Goal: Information Seeking & Learning: Find specific page/section

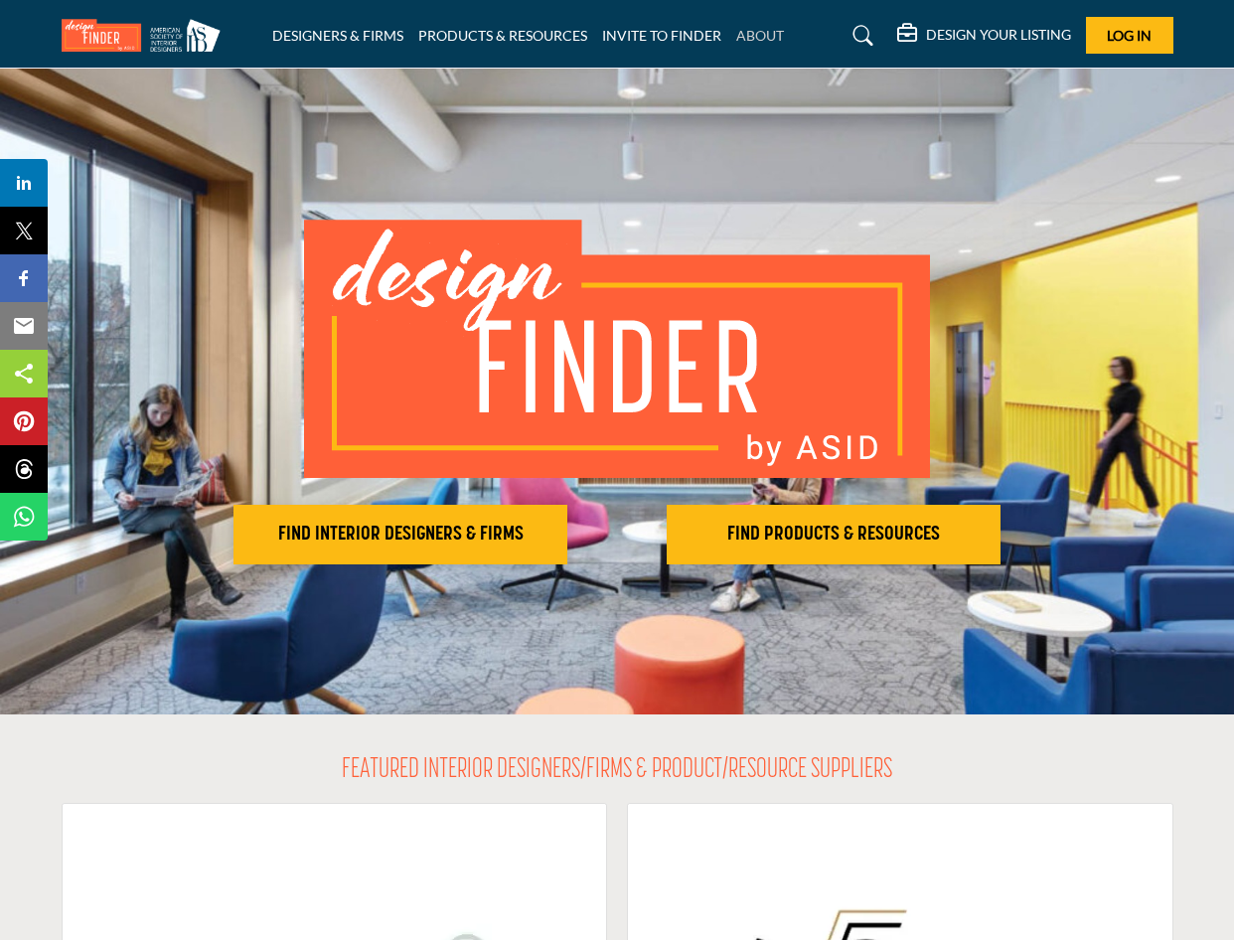
click at [762, 31] on link "ABOUT" at bounding box center [760, 35] width 48 height 17
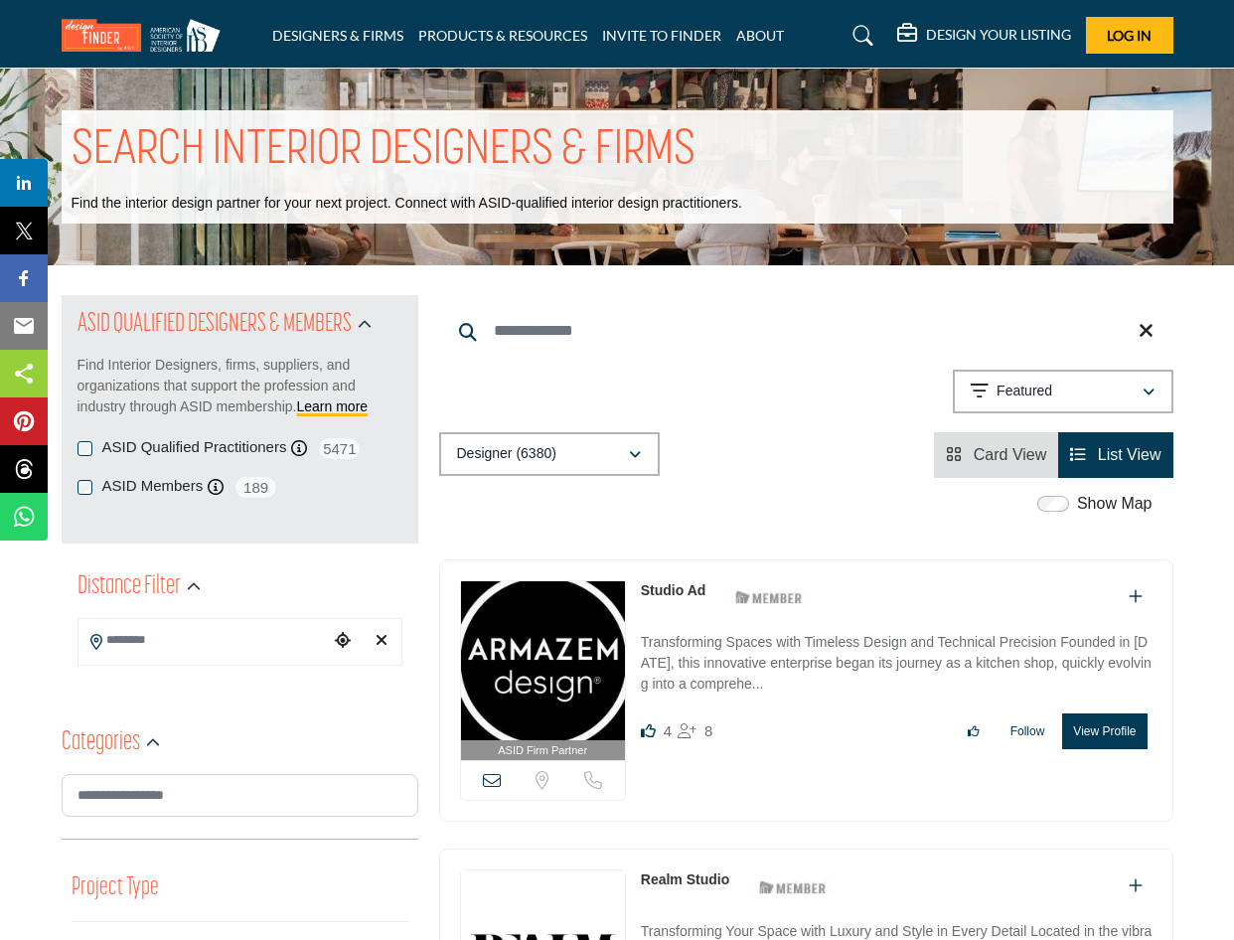
click at [857, 32] on icon at bounding box center [863, 36] width 20 height 20
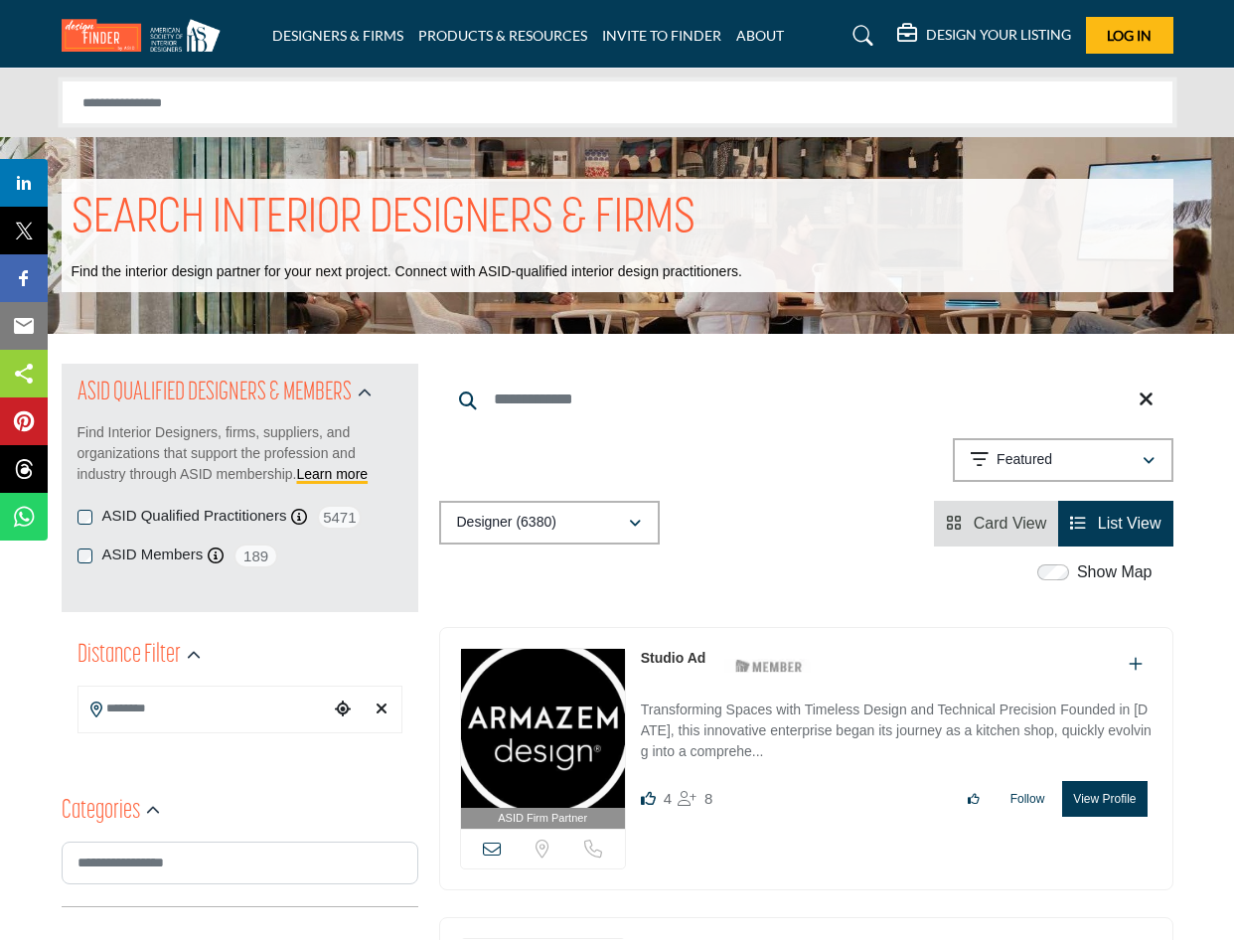
click at [711, 102] on input "Search Solutions" at bounding box center [617, 102] width 1111 height 44
type input "**********"
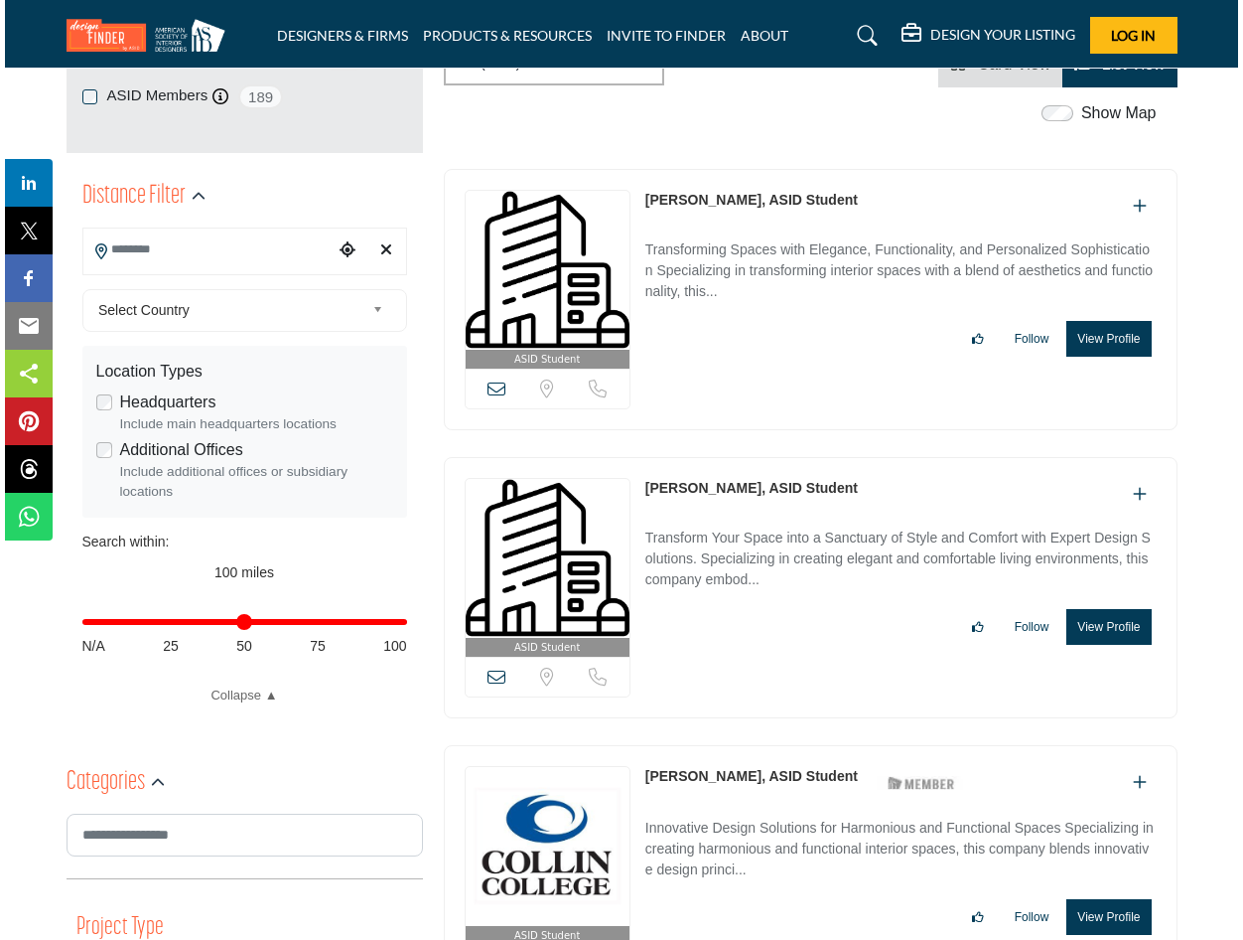
scroll to position [397, 0]
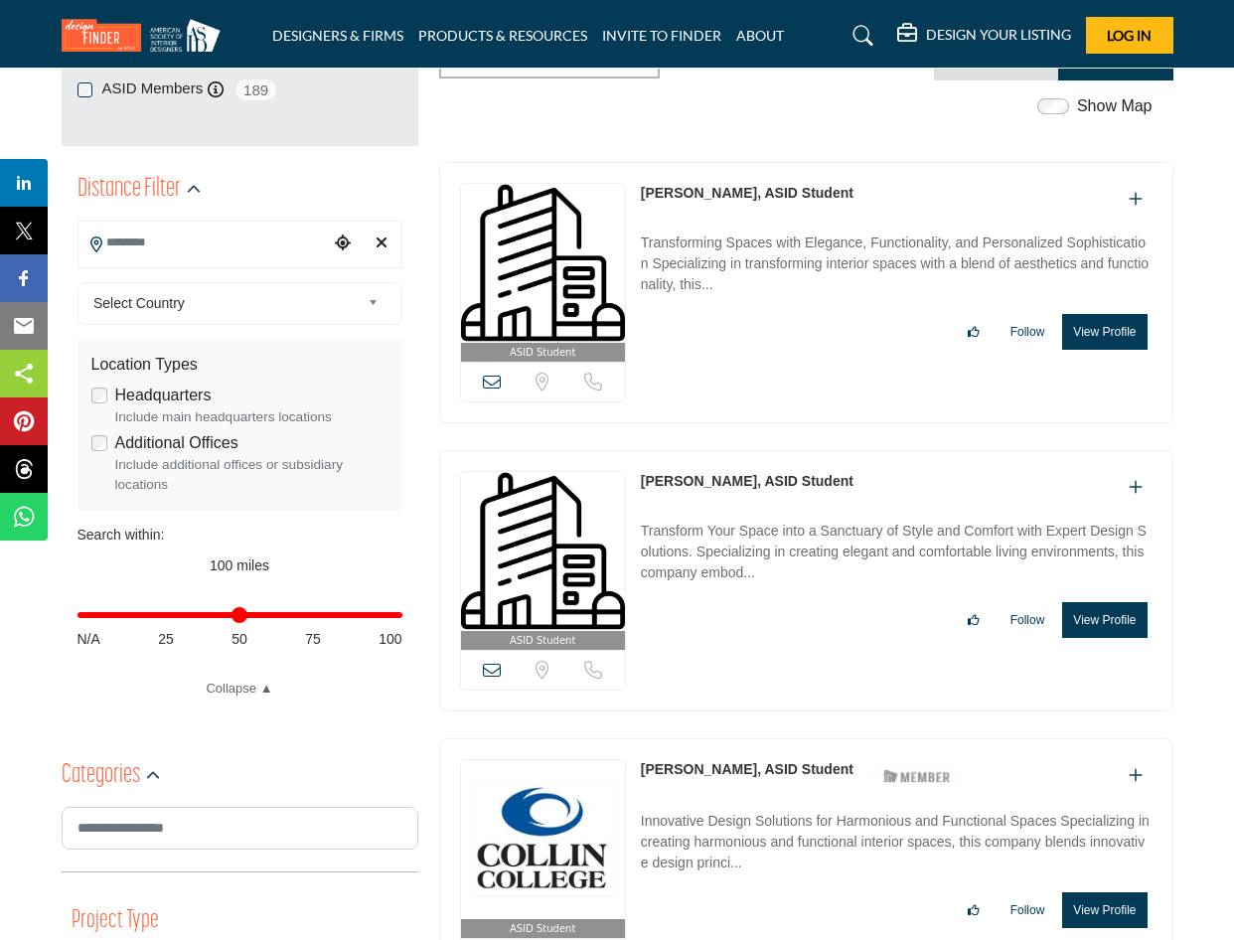
click at [1123, 602] on button "View Profile" at bounding box center [1104, 620] width 84 height 36
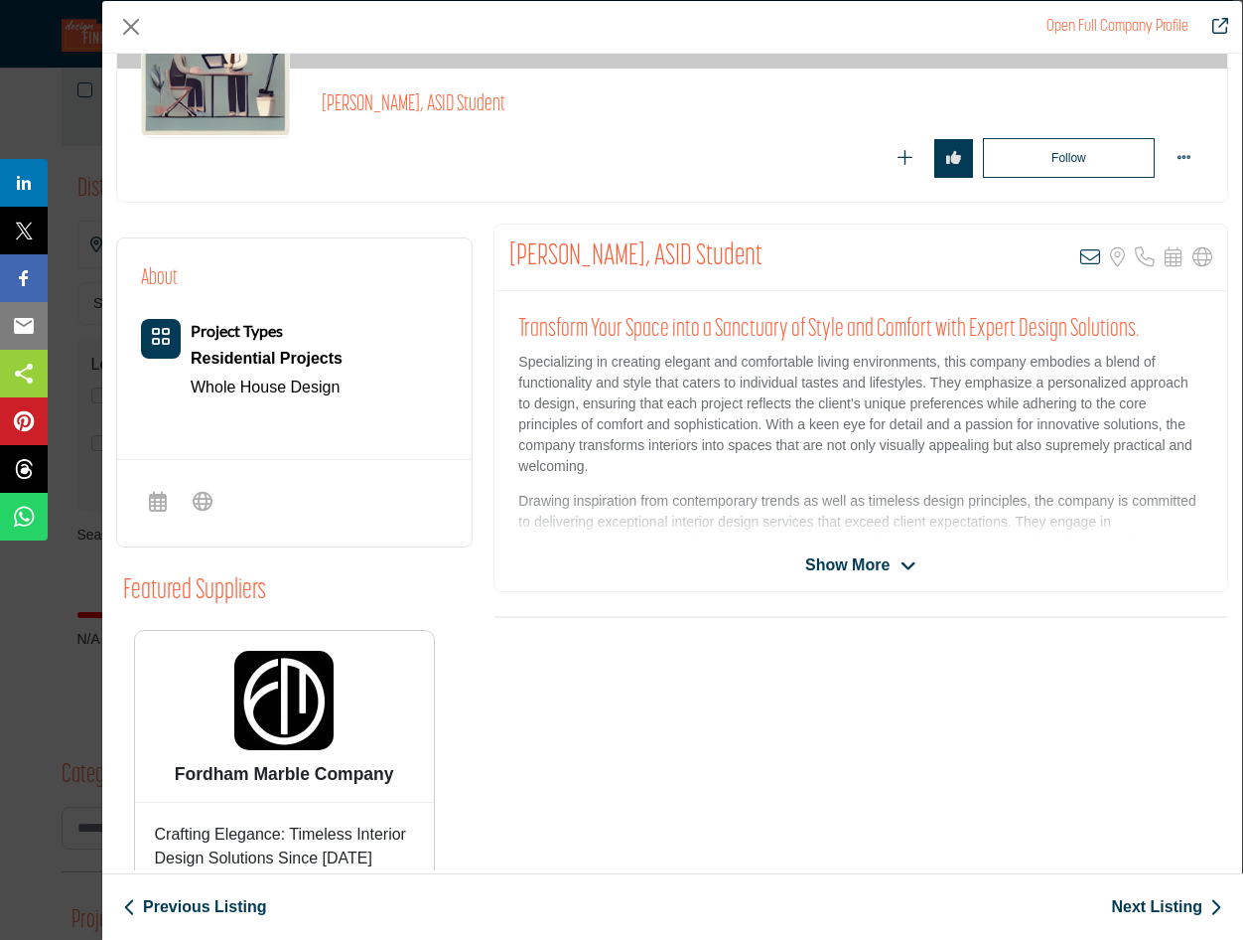
click at [891, 554] on span "Show More" at bounding box center [860, 565] width 111 height 24
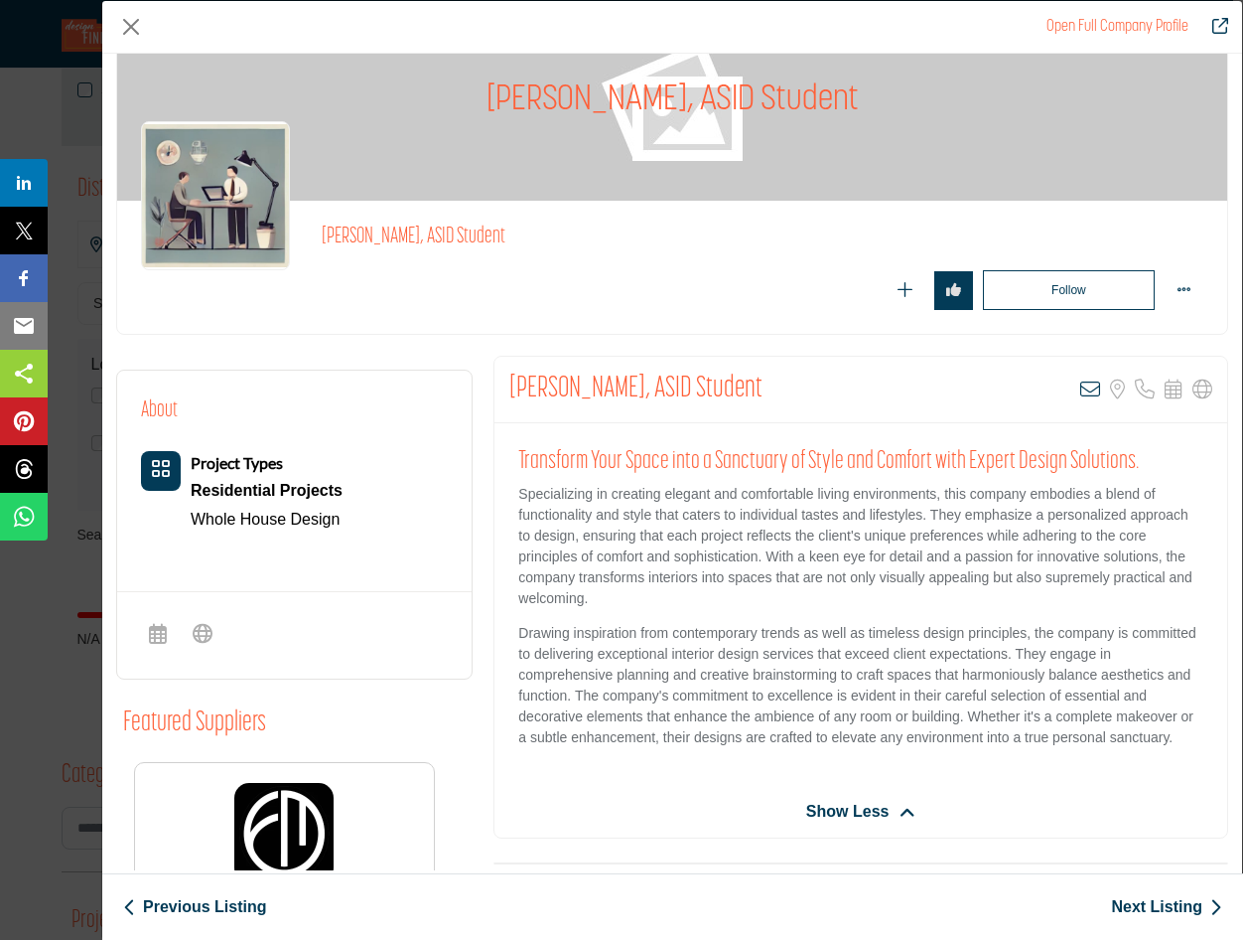
scroll to position [0, 0]
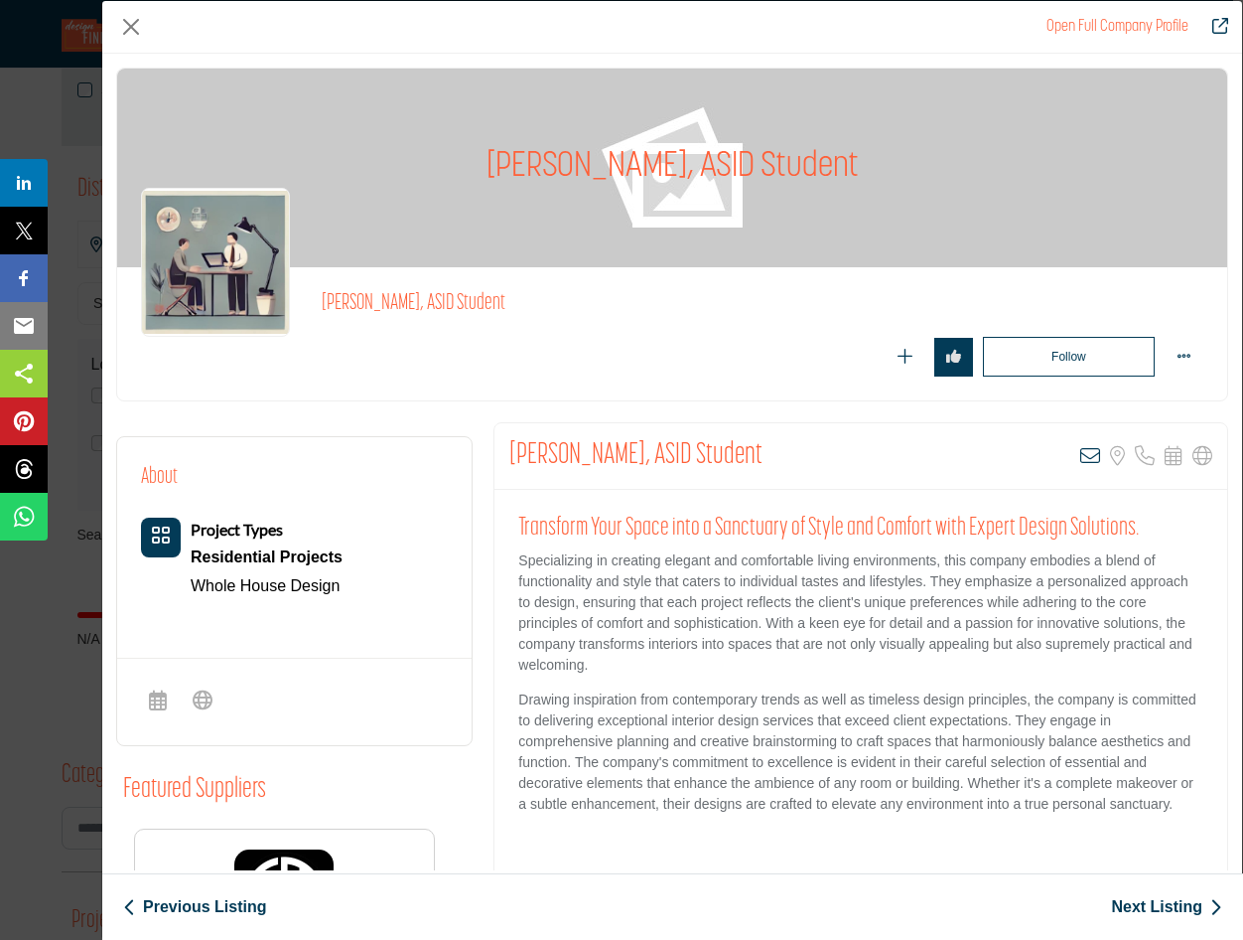
click at [282, 241] on img "Company Data Modal" at bounding box center [215, 262] width 149 height 149
